Goal: Transaction & Acquisition: Obtain resource

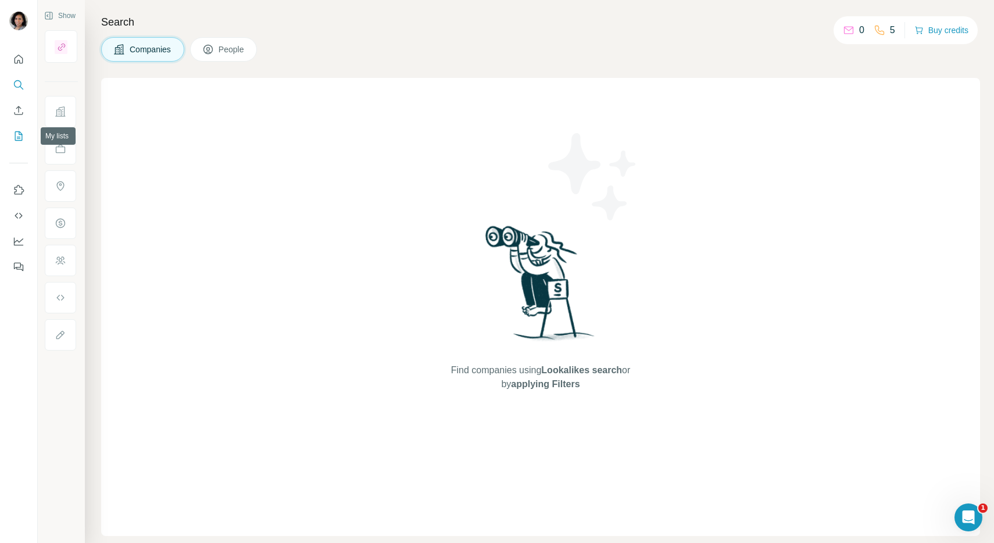
click at [19, 141] on icon "My lists" at bounding box center [19, 136] width 12 height 12
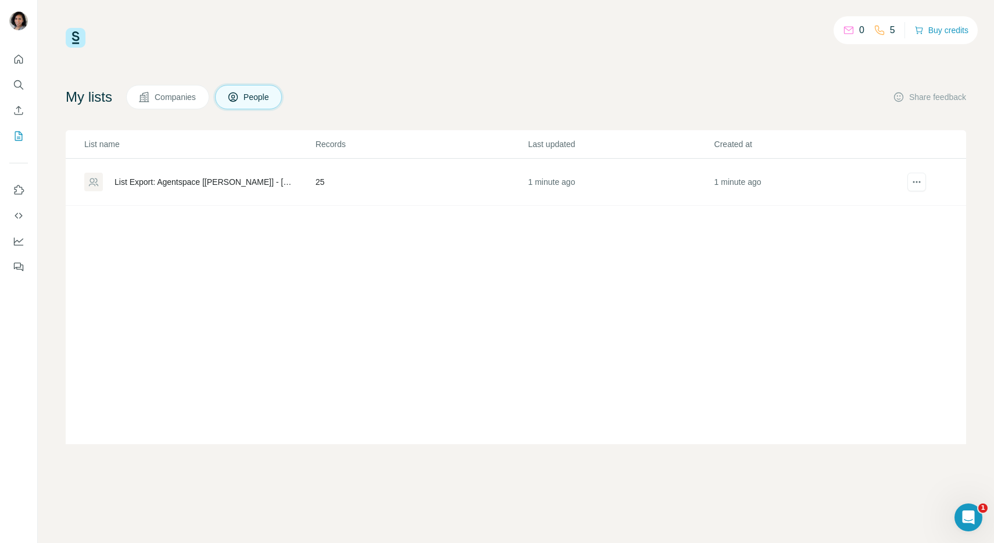
click at [266, 180] on div "List Export: Agentspace [[PERSON_NAME]] - [DATE] 17:41" at bounding box center [205, 182] width 181 height 12
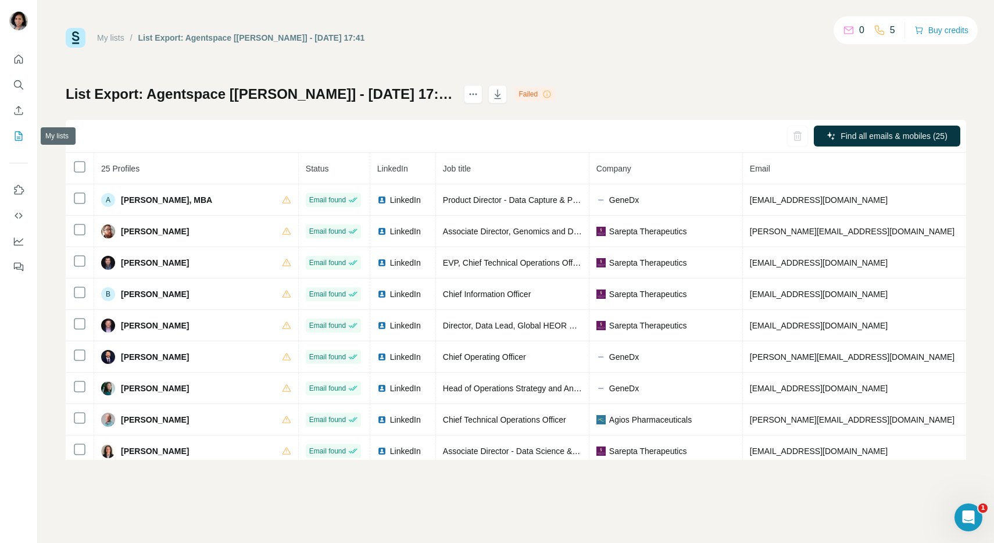
click at [15, 135] on icon "My lists" at bounding box center [19, 136] width 12 height 12
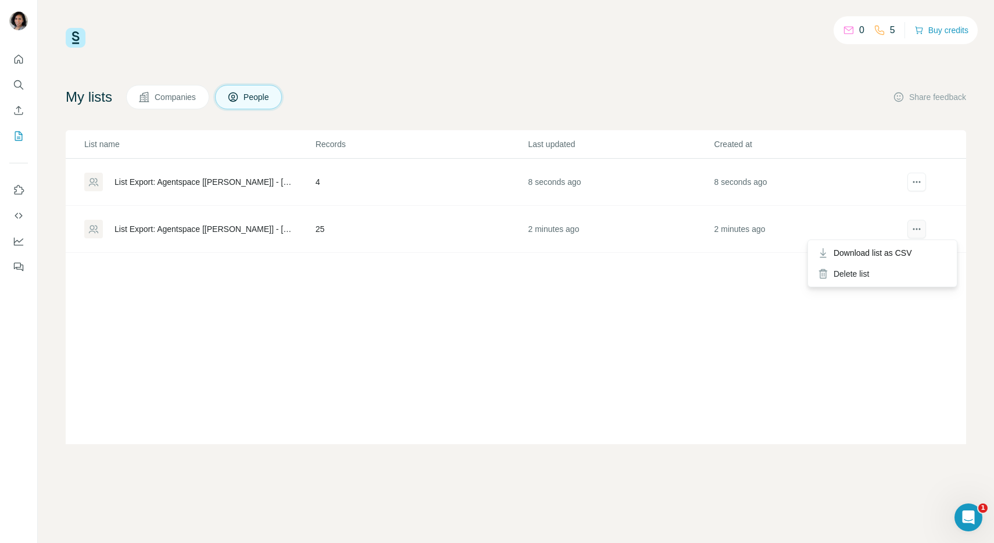
click at [922, 230] on icon "actions" at bounding box center [917, 229] width 12 height 12
click at [841, 301] on div "List name Records Last updated Created at List Export: Agentspace [[PERSON_NAME…" at bounding box center [516, 287] width 901 height 314
click at [20, 64] on icon "Quick start" at bounding box center [19, 60] width 12 height 12
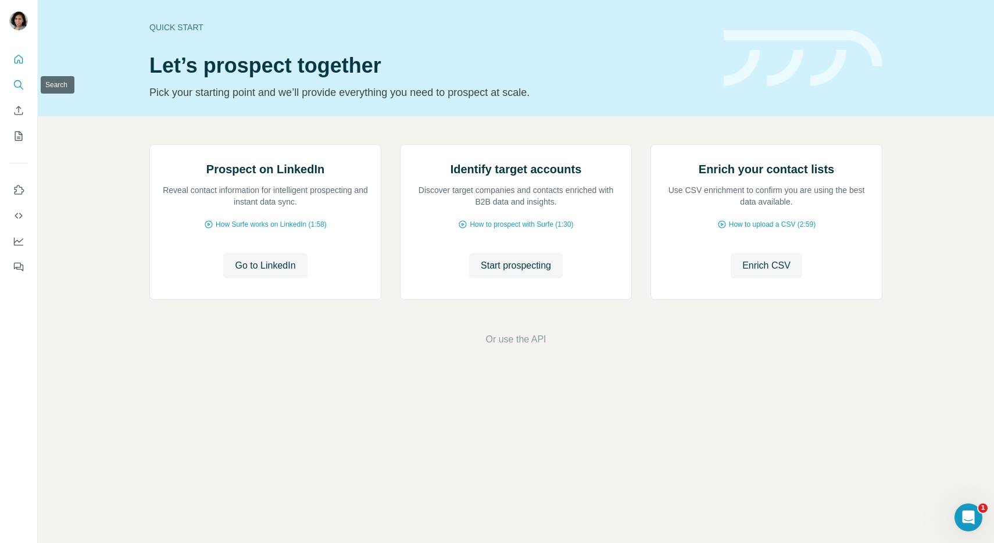
click at [15, 83] on icon "Search" at bounding box center [19, 85] width 12 height 12
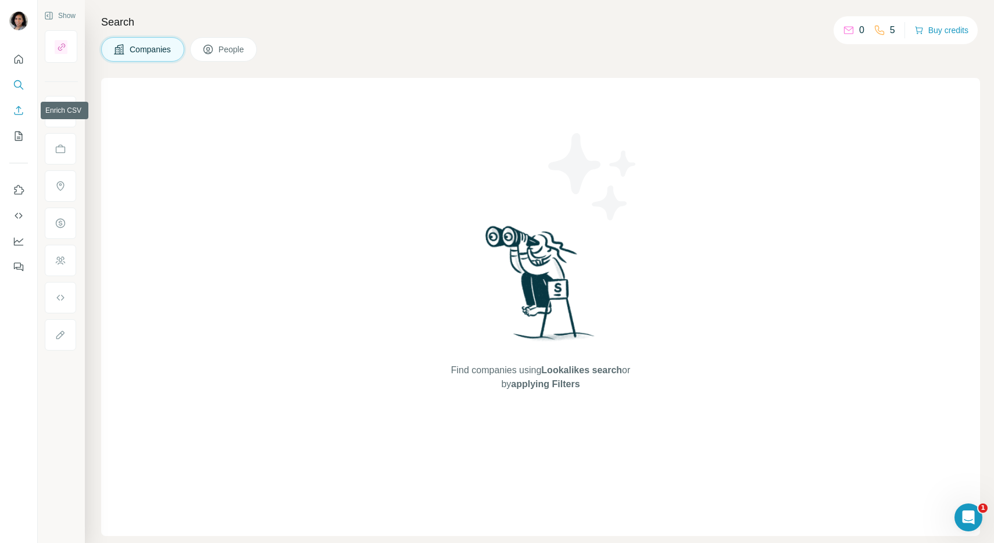
click at [17, 111] on icon "Enrich CSV" at bounding box center [19, 111] width 12 height 12
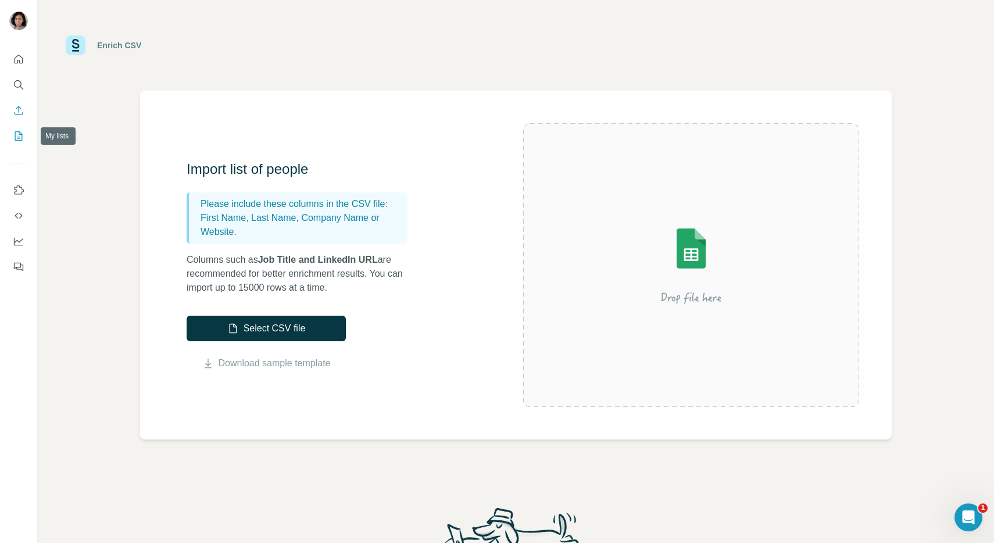
click at [20, 136] on icon "My lists" at bounding box center [19, 136] width 12 height 12
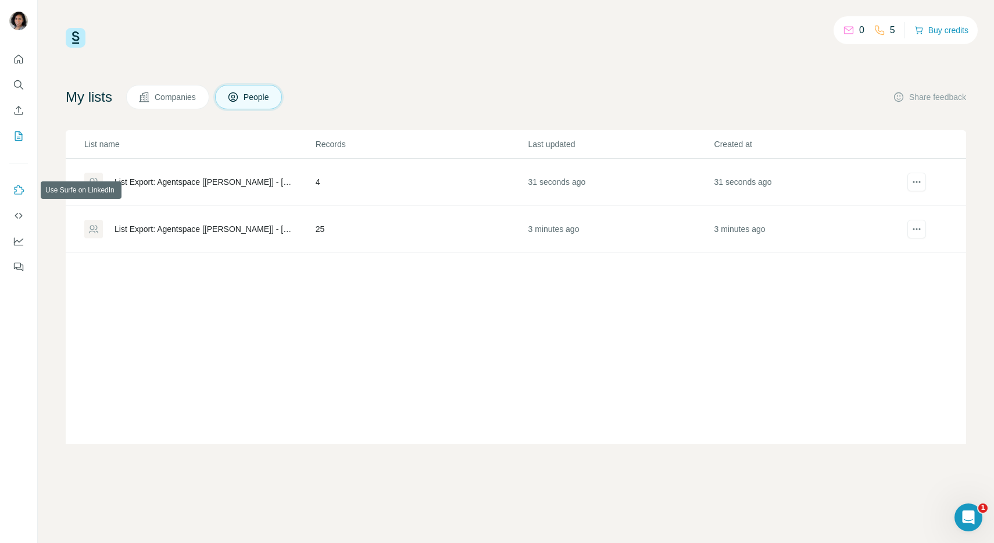
click at [22, 199] on button "Use Surfe on LinkedIn" at bounding box center [18, 190] width 19 height 21
click at [912, 178] on icon "actions" at bounding box center [917, 182] width 12 height 12
click at [896, 209] on span "Download list as CSV" at bounding box center [873, 206] width 79 height 12
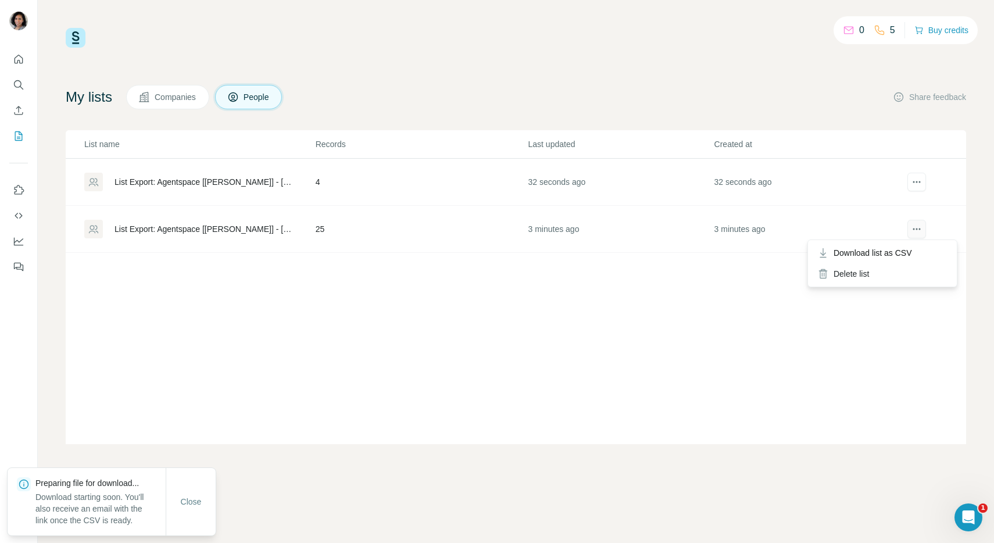
click at [926, 230] on button "actions" at bounding box center [917, 229] width 19 height 19
click at [898, 254] on span "Download list as CSV" at bounding box center [873, 253] width 79 height 12
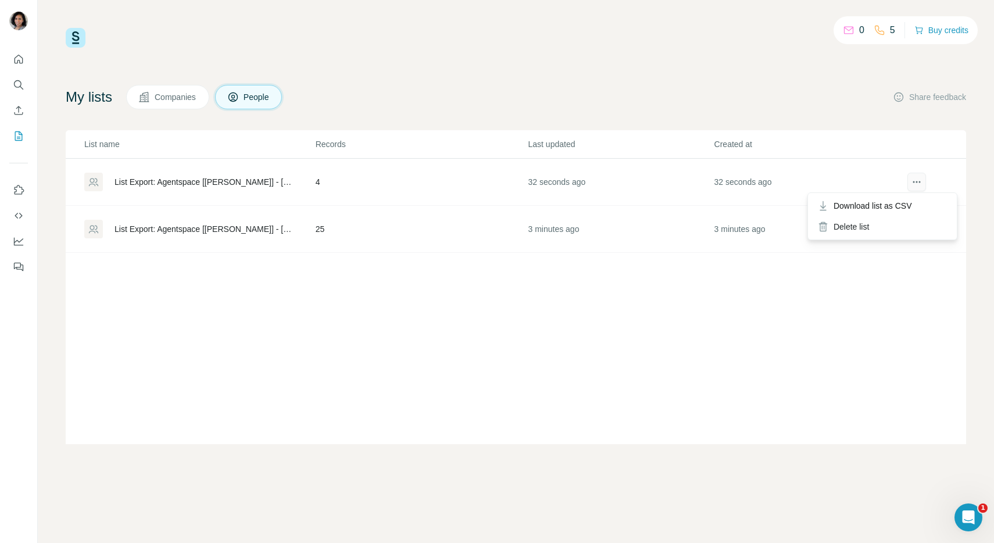
click at [920, 180] on icon "actions" at bounding box center [917, 182] width 12 height 12
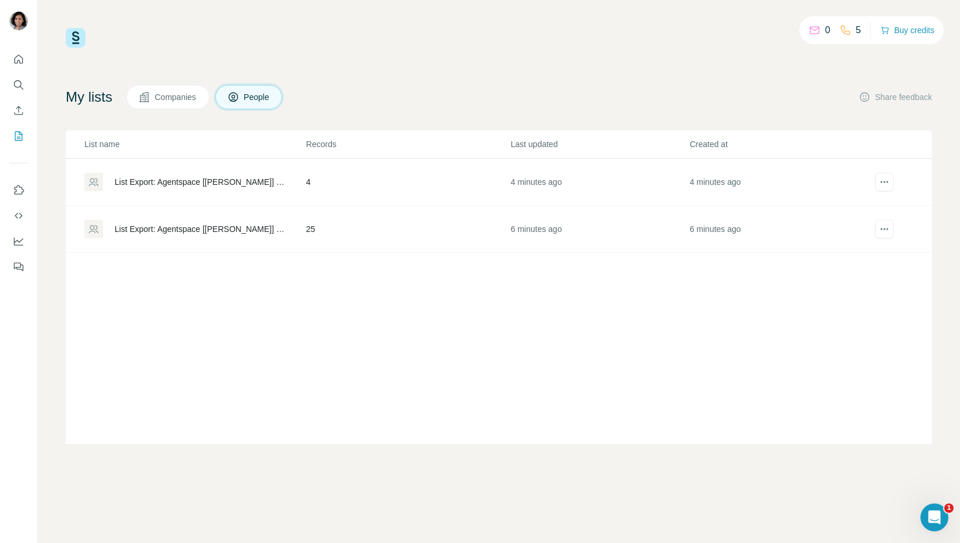
click at [19, 59] on icon "Quick start" at bounding box center [19, 60] width 12 height 12
